Goal: Task Accomplishment & Management: Use online tool/utility

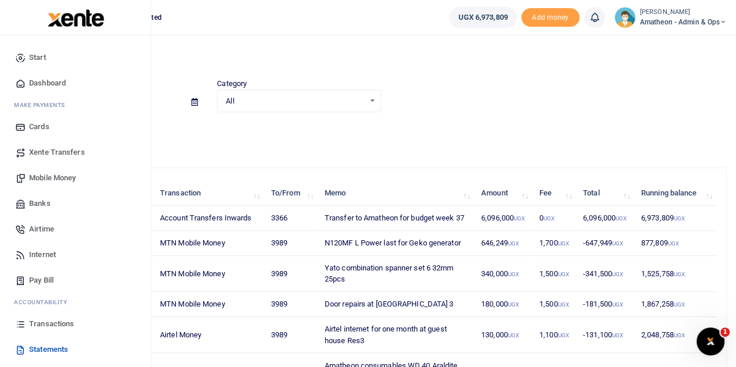
click at [45, 177] on span "Mobile Money" at bounding box center [52, 178] width 47 height 12
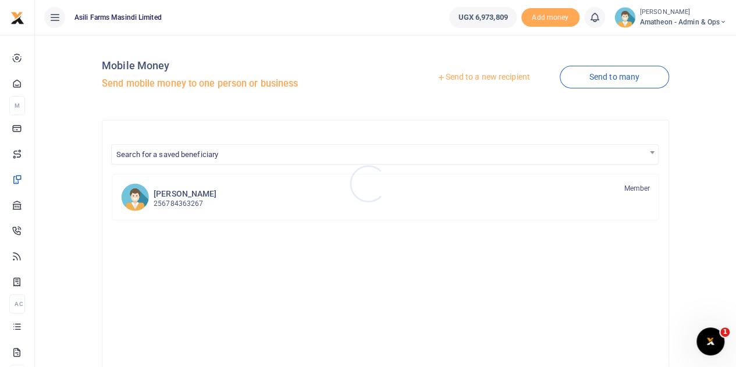
click at [498, 81] on div at bounding box center [368, 183] width 736 height 367
click at [498, 76] on link "Send to a new recipient" at bounding box center [483, 77] width 152 height 21
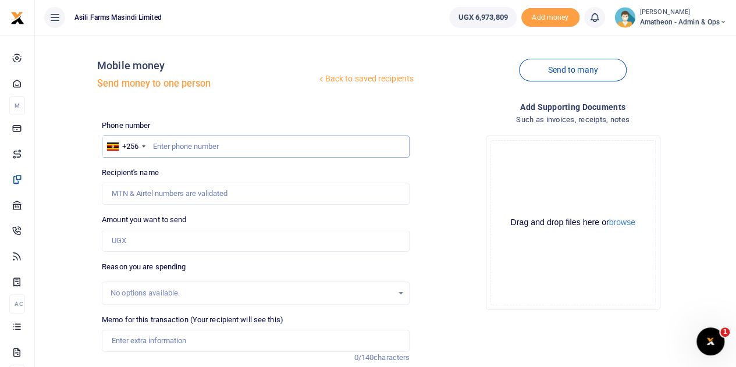
click at [180, 148] on input "text" at bounding box center [256, 146] width 308 height 22
paste input "775715261"
type input "775715261"
type input "Doreen Kabayanja"
type input "775715261"
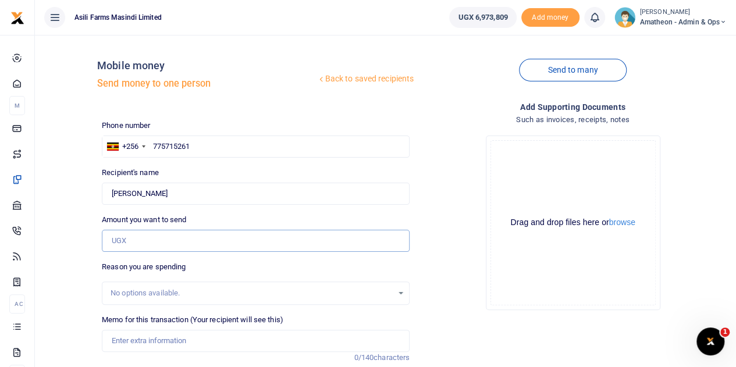
click at [138, 243] on input "Amount you want to send" at bounding box center [256, 241] width 308 height 22
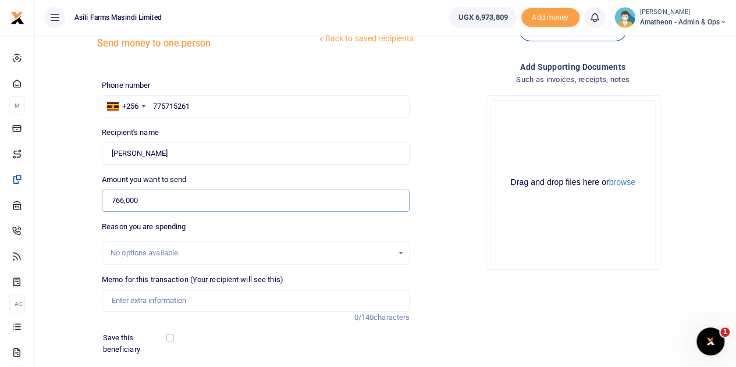
scroll to position [58, 0]
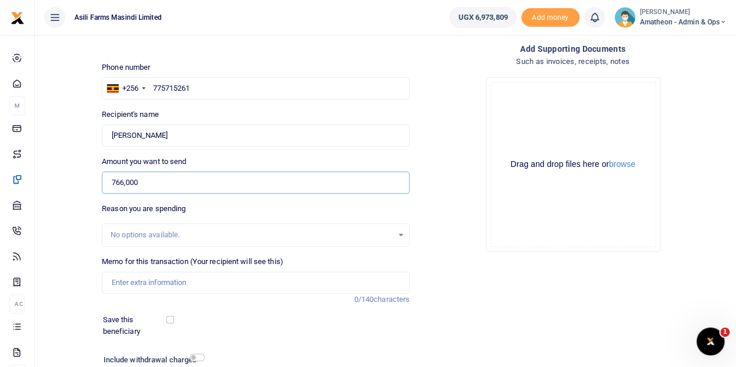
type input "766,000"
click at [170, 282] on input "Memo for this transaction (Your recipient will see this)" at bounding box center [256, 283] width 308 height 22
drag, startPoint x: 126, startPoint y: 279, endPoint x: 134, endPoint y: 297, distance: 19.5
click at [127, 282] on input "Plunbing materials for Lulyango" at bounding box center [256, 283] width 308 height 22
click at [226, 282] on input "Plumbing materials for Lulyango" at bounding box center [256, 283] width 308 height 22
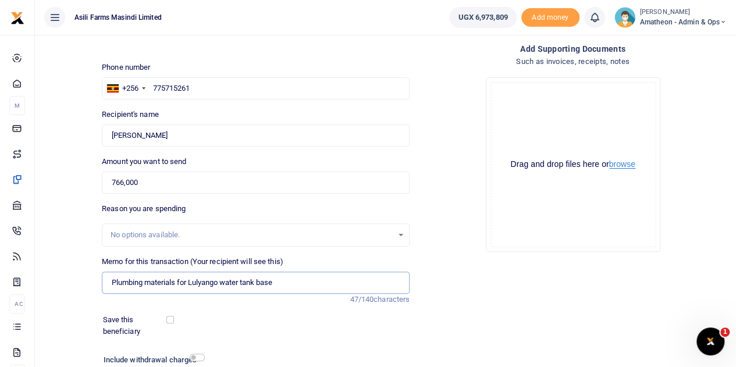
type input "Plumbing materials for Lulyango water tank base"
click at [626, 165] on button "browse" at bounding box center [622, 164] width 26 height 9
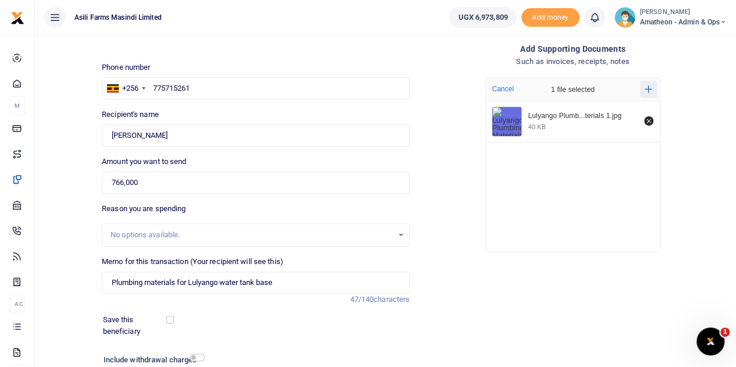
click at [645, 85] on icon "Add more files" at bounding box center [648, 89] width 8 height 9
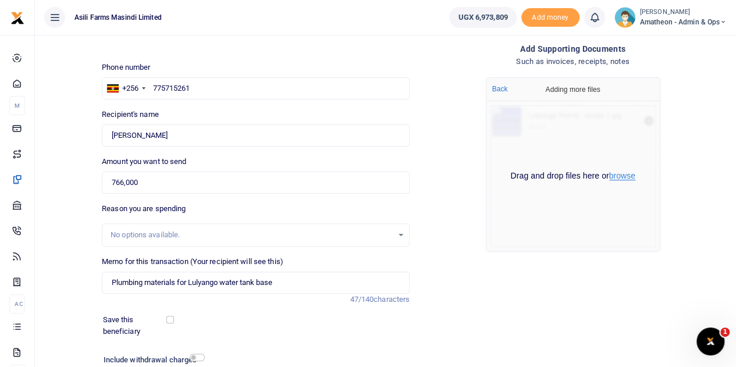
click at [621, 177] on button "browse" at bounding box center [622, 176] width 26 height 9
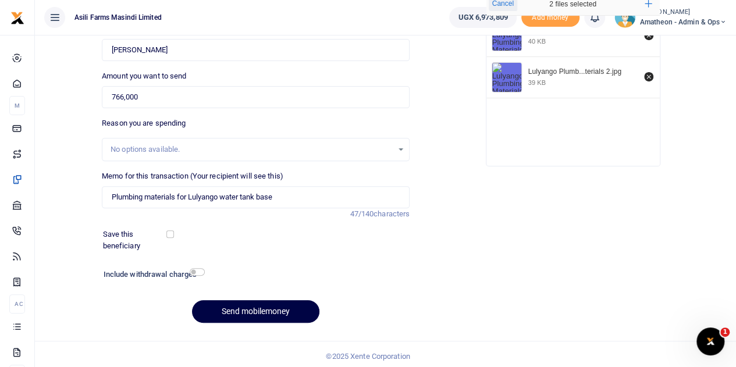
scroll to position [147, 0]
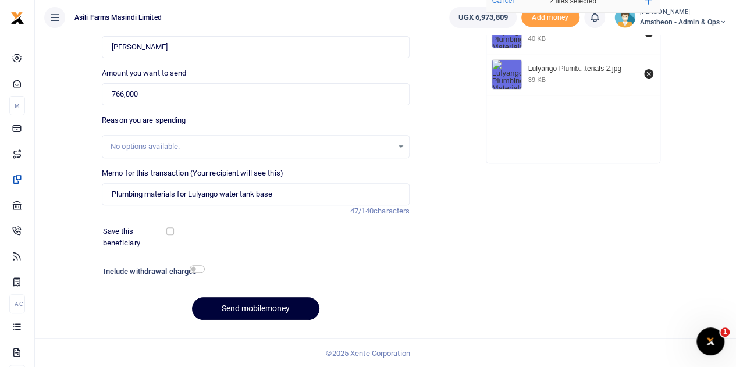
click at [256, 308] on button "Send mobilemoney" at bounding box center [255, 308] width 127 height 23
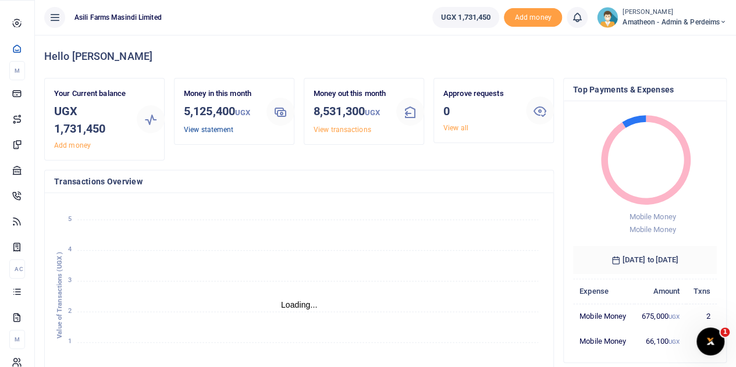
scroll to position [9, 9]
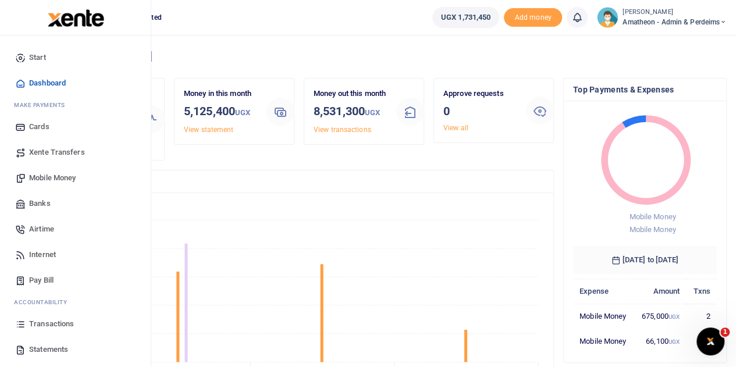
click at [56, 177] on span "Mobile Money" at bounding box center [52, 178] width 47 height 12
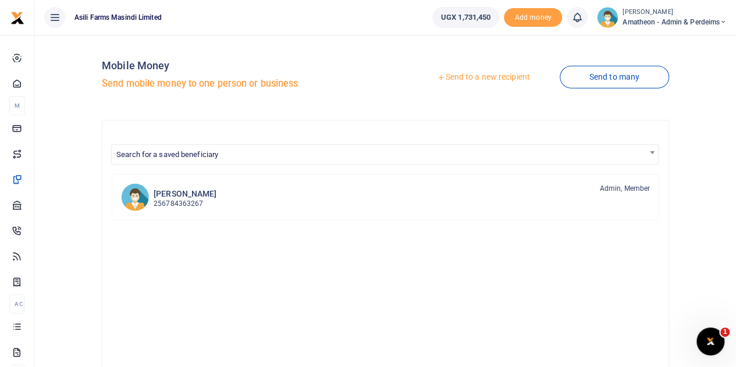
click at [476, 79] on link "Send to a new recipient" at bounding box center [483, 77] width 152 height 21
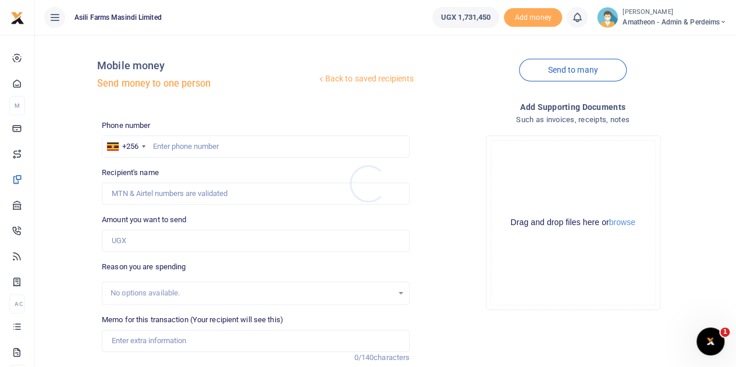
click at [623, 223] on div at bounding box center [368, 183] width 736 height 367
click at [623, 223] on button "browse" at bounding box center [622, 222] width 26 height 9
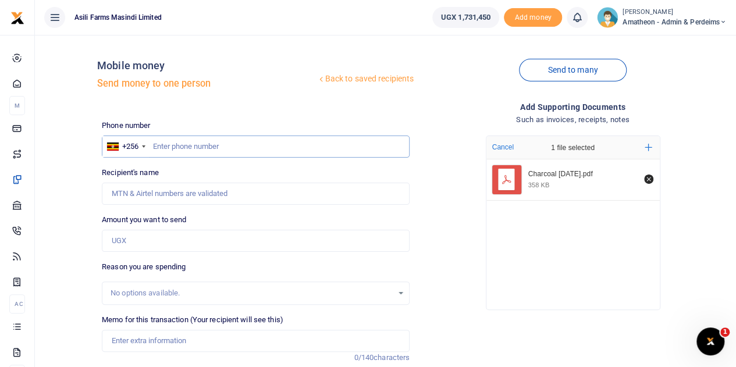
click at [207, 152] on input "text" at bounding box center [256, 146] width 308 height 22
type input "773748794"
type input "Iradukunda Ivan"
type input "773748794"
click at [160, 243] on input "Amount you want to send" at bounding box center [256, 241] width 308 height 22
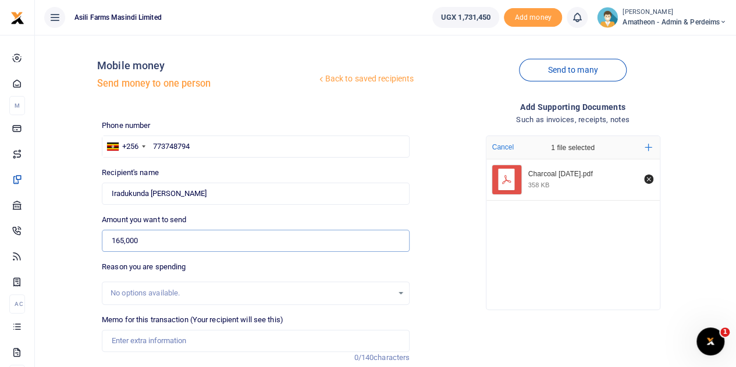
click at [123, 237] on input "165,000" at bounding box center [256, 241] width 308 height 22
type input "160,000"
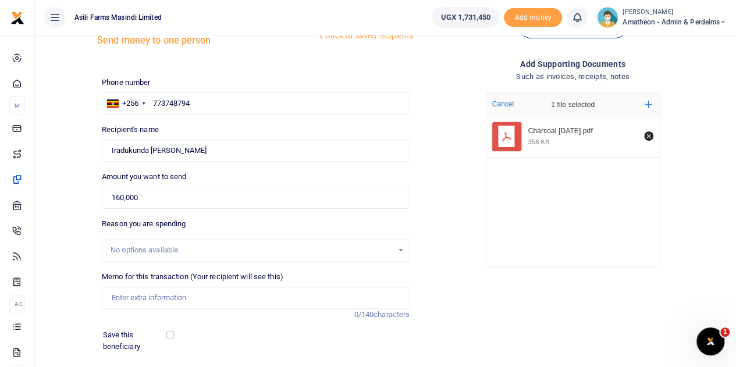
scroll to position [116, 0]
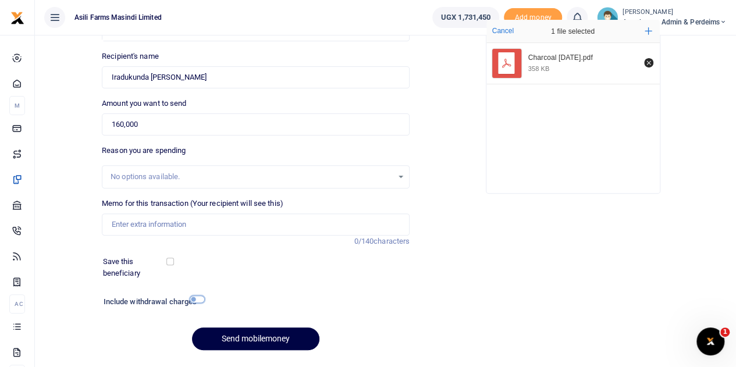
click at [195, 299] on input "checkbox" at bounding box center [197, 299] width 15 height 8
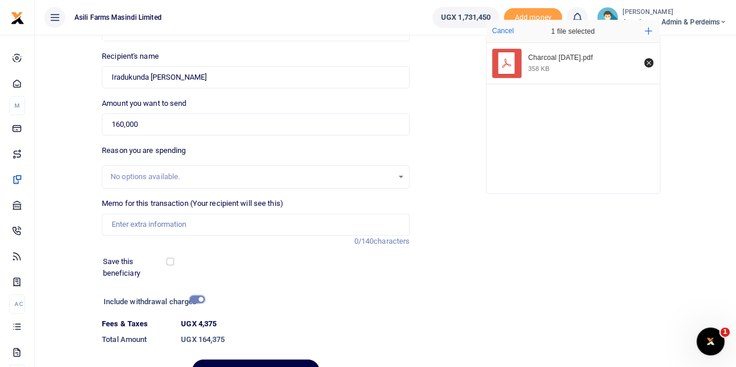
click at [195, 299] on input "checkbox" at bounding box center [197, 299] width 15 height 8
checkbox input "false"
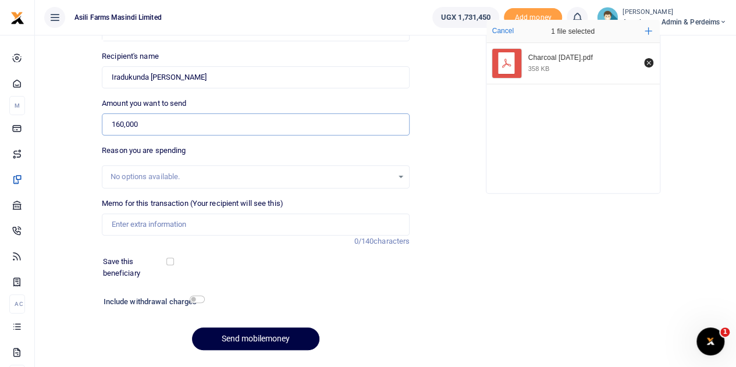
click at [123, 124] on input "160,000" at bounding box center [256, 124] width 308 height 22
type input "165,000"
click at [170, 225] on input "Memo for this transaction (Your recipient will see this)" at bounding box center [256, 224] width 308 height 22
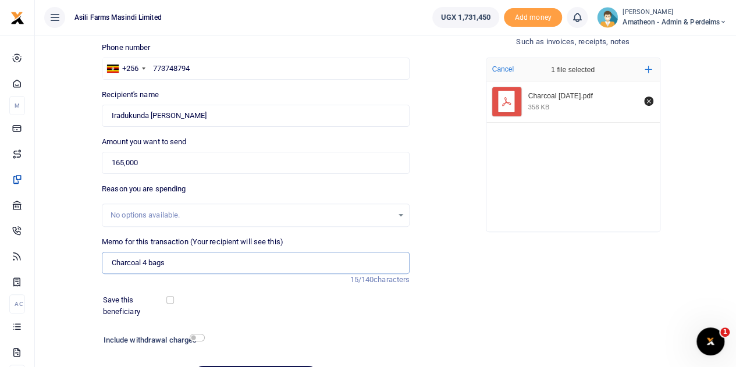
scroll to position [147, 0]
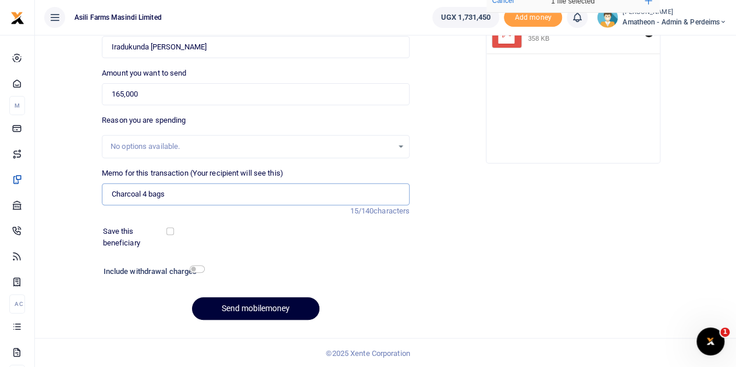
type input "Charcoal 4 bags"
click at [265, 305] on button "Send mobilemoney" at bounding box center [255, 308] width 127 height 23
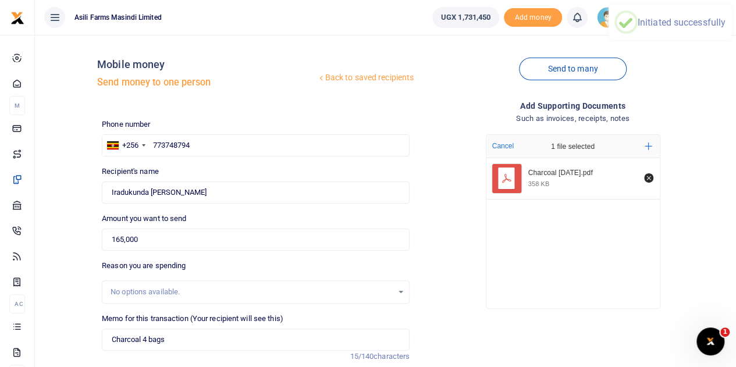
scroll to position [0, 0]
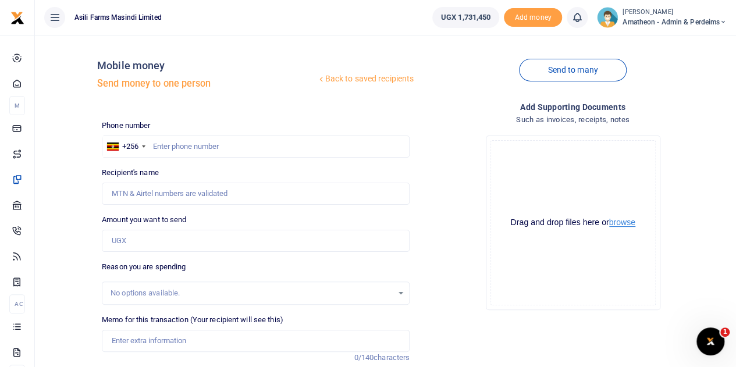
click at [623, 224] on button "browse" at bounding box center [622, 222] width 26 height 9
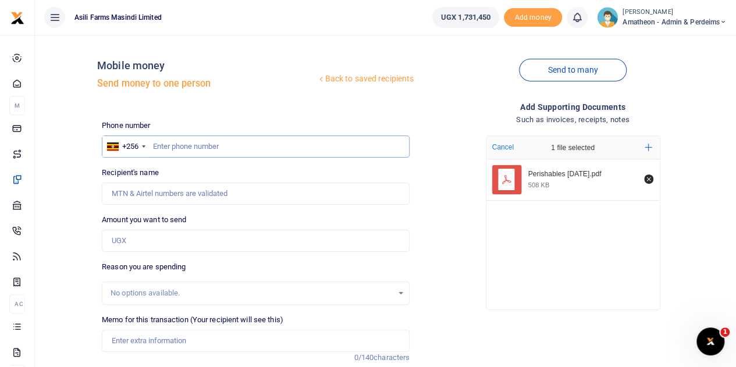
click at [201, 151] on input "text" at bounding box center [256, 146] width 308 height 22
type input "760446768"
type input "Oliver Akuroto"
type input "760446768"
click at [133, 237] on input "Amount you want to send" at bounding box center [256, 241] width 308 height 22
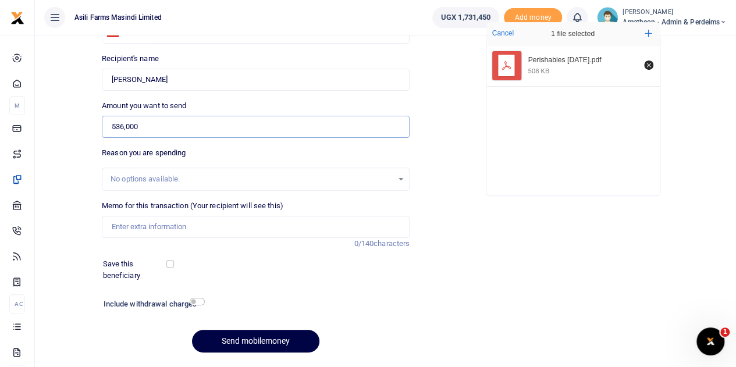
scroll to position [116, 0]
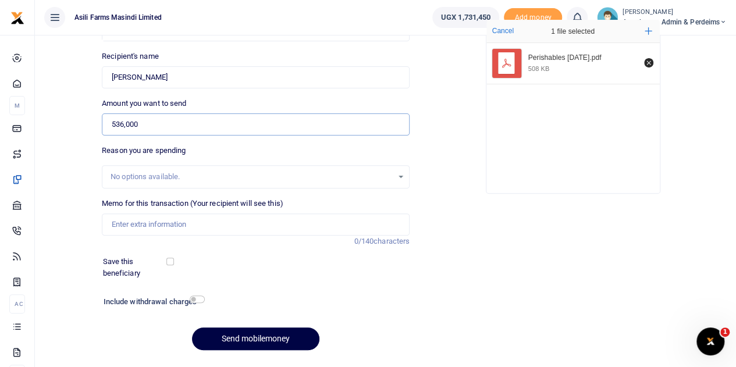
type input "536,000"
click at [141, 228] on input "Memo for this transaction (Your recipient will see this)" at bounding box center [256, 224] width 308 height 22
type input "Market items Vegetables Cassava Fish and other food items for staff"
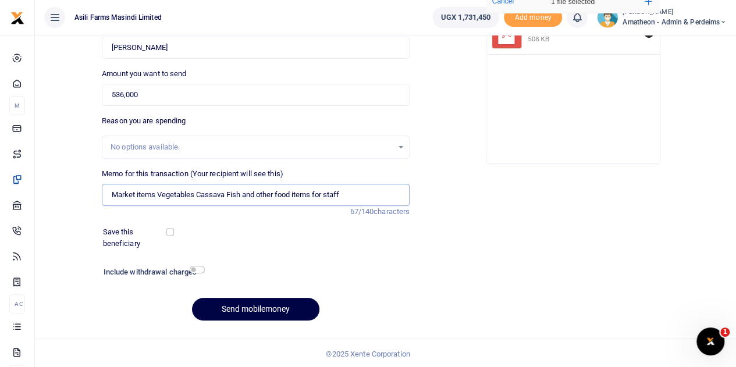
scroll to position [147, 0]
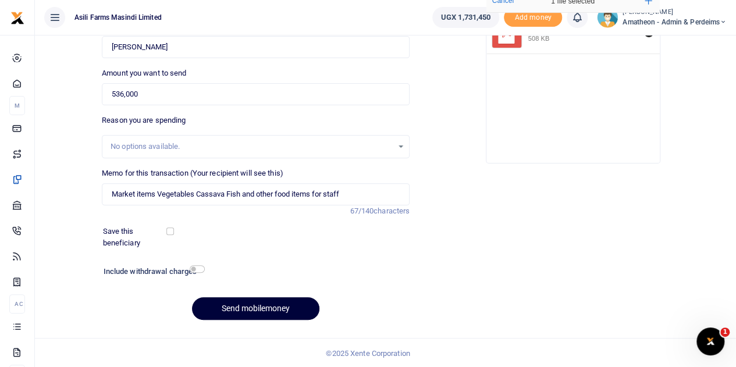
click at [251, 307] on button "Send mobilemoney" at bounding box center [255, 308] width 127 height 23
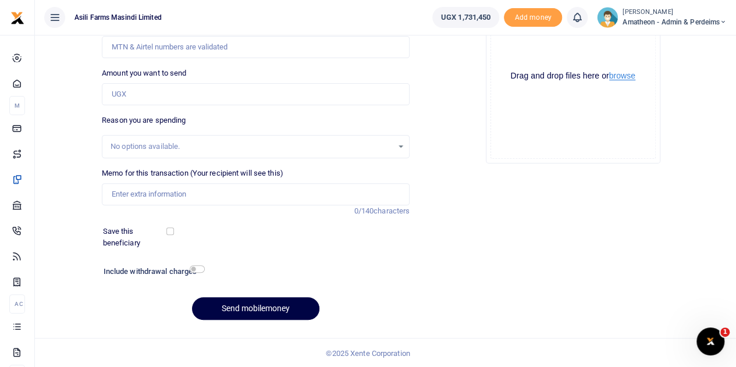
click at [631, 76] on button "browse" at bounding box center [622, 76] width 26 height 9
click at [620, 75] on button "browse" at bounding box center [622, 76] width 26 height 9
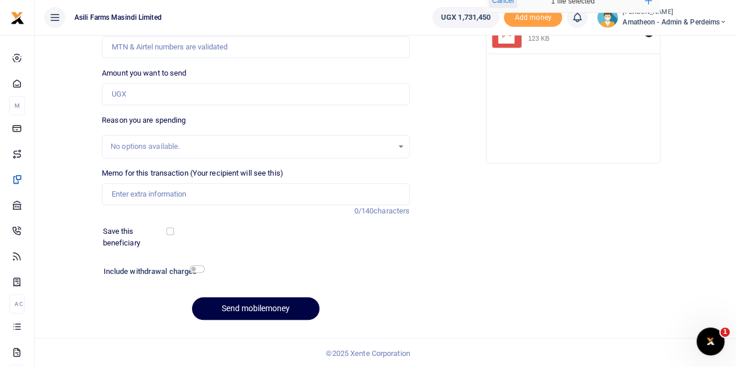
scroll to position [88, 0]
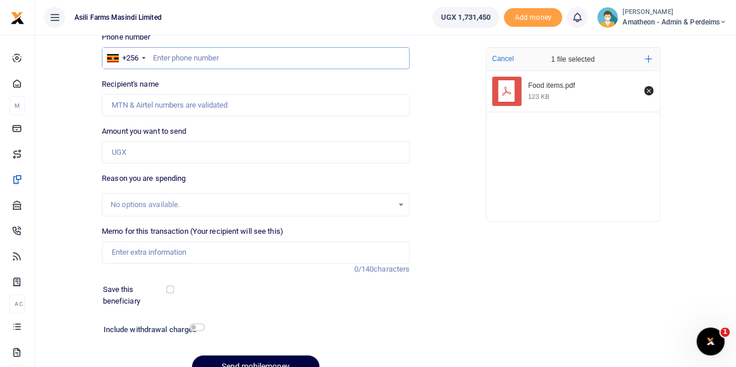
click at [194, 55] on input "text" at bounding box center [256, 58] width 308 height 22
type input "779693003"
type input "[PERSON_NAME]"
type input "779693003"
click at [137, 154] on input "Amount you want to send" at bounding box center [256, 152] width 308 height 22
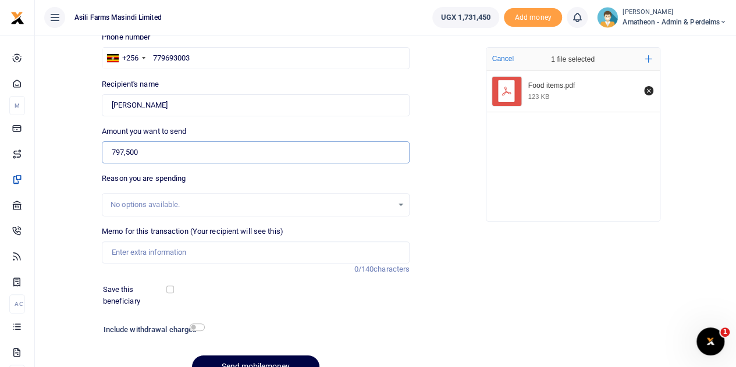
type input "797,500"
click at [173, 255] on input "Memo for this transaction (Your recipient will see this)" at bounding box center [256, 252] width 308 height 22
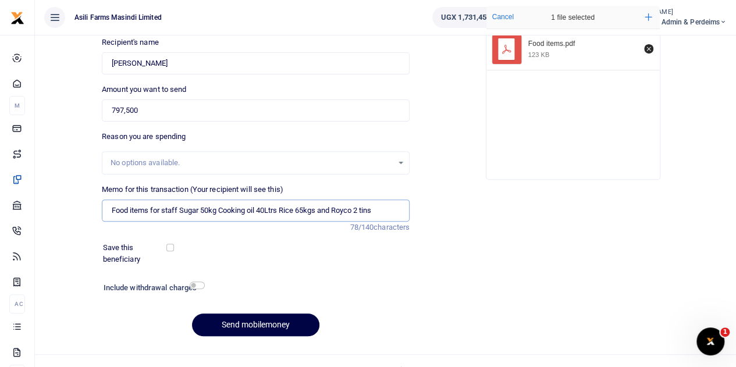
scroll to position [147, 0]
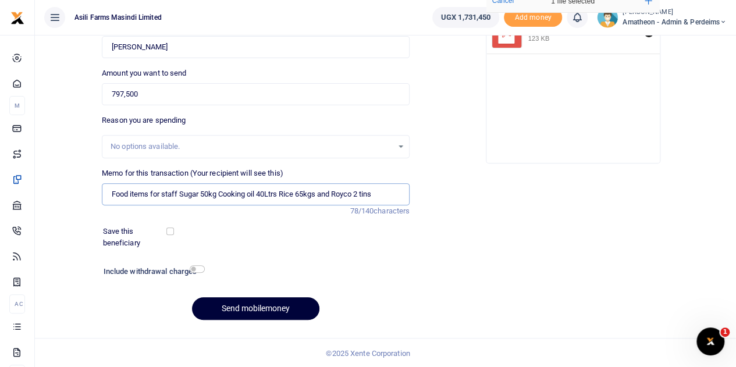
type input "Food items for staff Sugar 50kg Cooking oil 40Ltrs Rice 65kgs and Royco 2 tins"
click at [240, 305] on button "Send mobilemoney" at bounding box center [255, 308] width 127 height 23
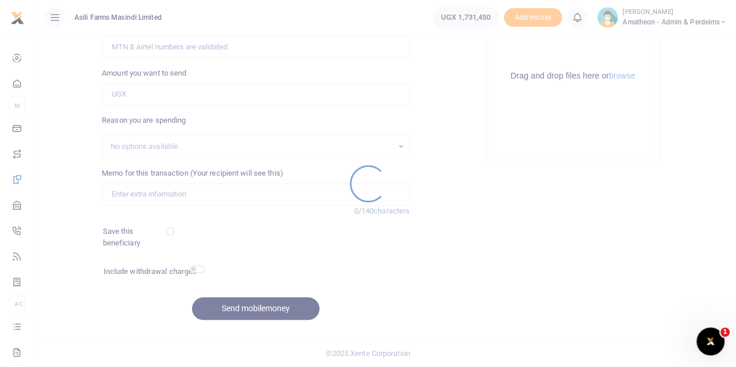
scroll to position [147, 0]
